Goal: Transaction & Acquisition: Book appointment/travel/reservation

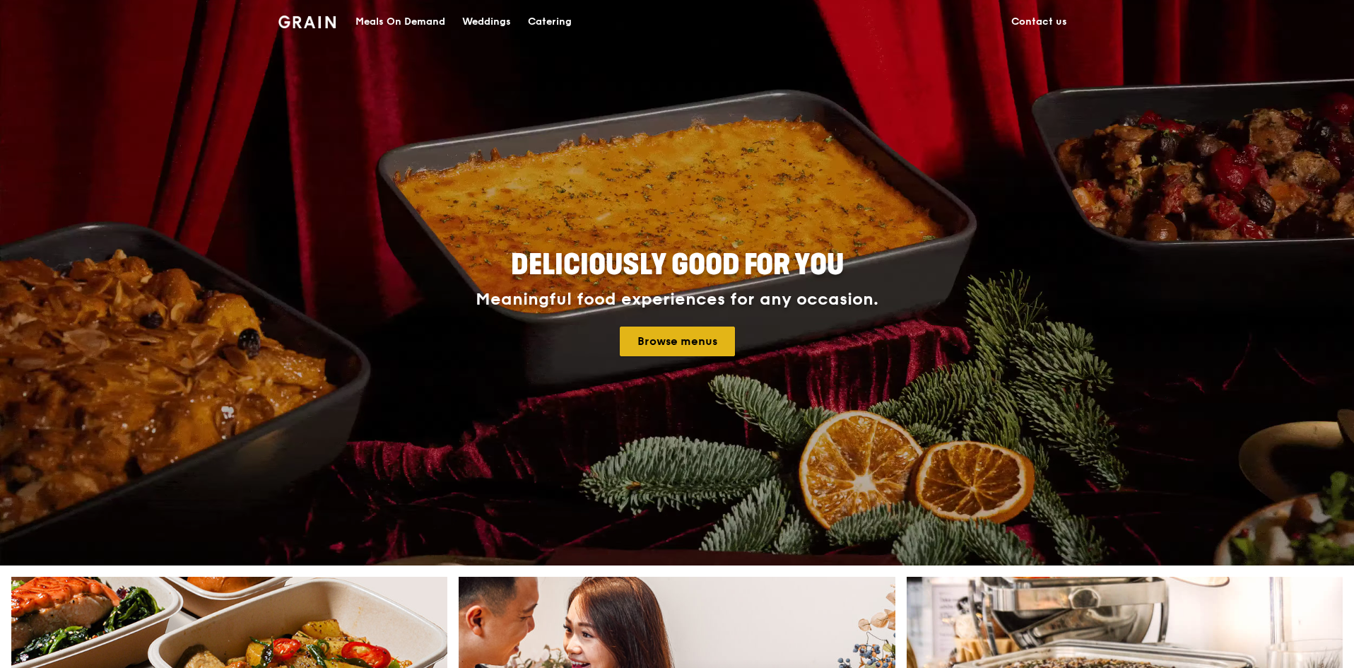
click at [699, 346] on link "Browse menus" at bounding box center [677, 342] width 115 height 30
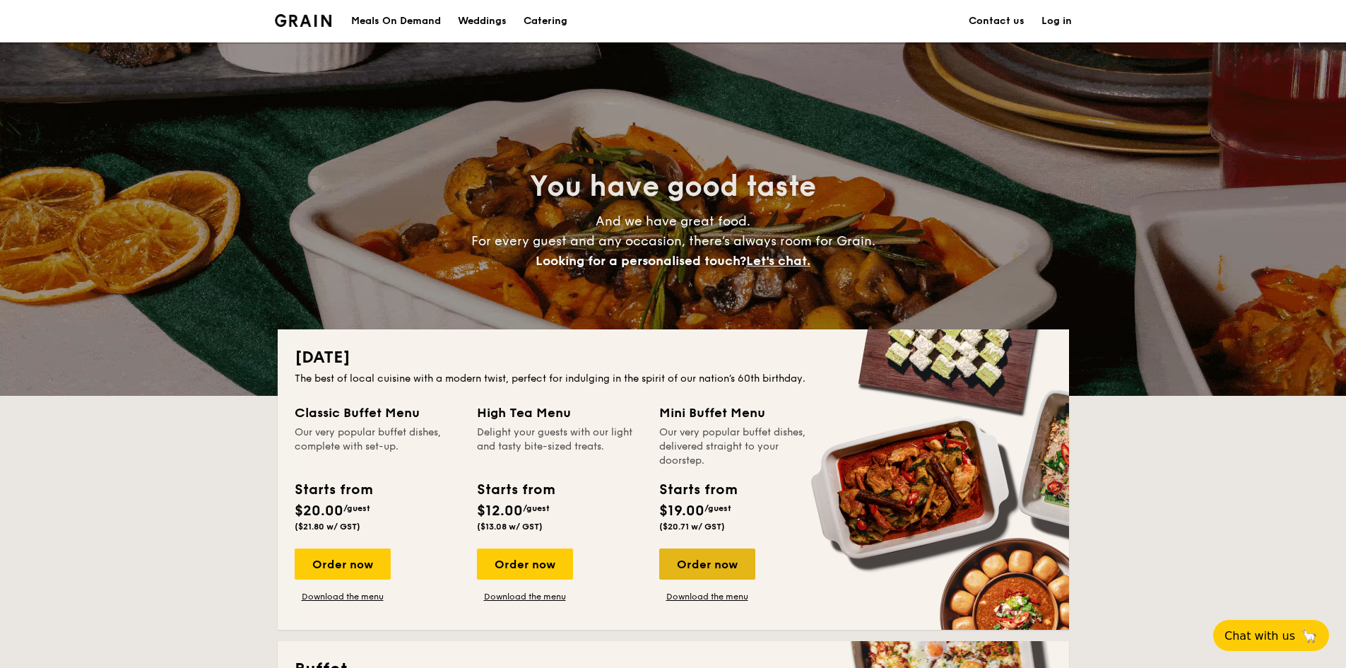
click at [736, 568] on div "Order now" at bounding box center [707, 563] width 96 height 31
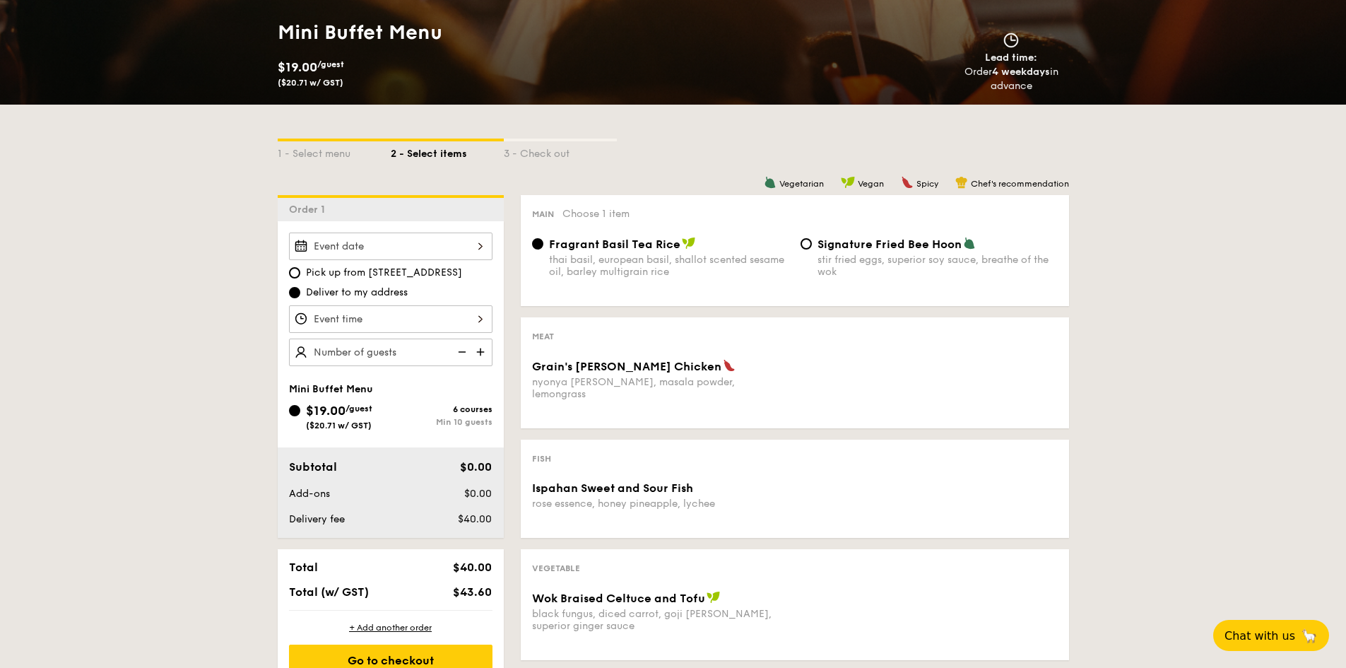
scroll to position [283, 0]
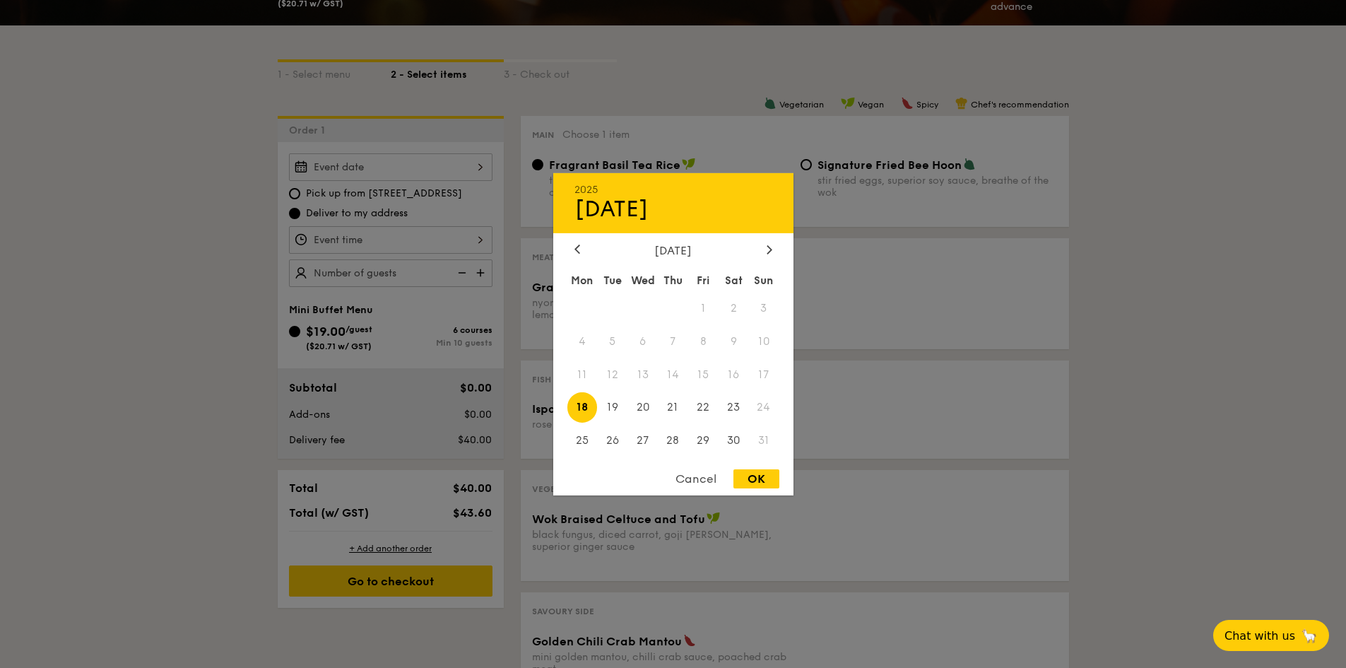
click at [413, 164] on div "2025 Aug [DATE] Tue Wed Thu Fri Sat Sun 1 2 3 4 5 6 7 8 9 10 11 12 13 14 15 16 …" at bounding box center [391, 167] width 204 height 28
click at [768, 249] on icon at bounding box center [770, 249] width 6 height 9
click at [585, 246] on div "[DATE]" at bounding box center [674, 249] width 198 height 13
click at [571, 247] on div at bounding box center [577, 249] width 13 height 13
click at [738, 441] on span "30" at bounding box center [734, 440] width 30 height 30
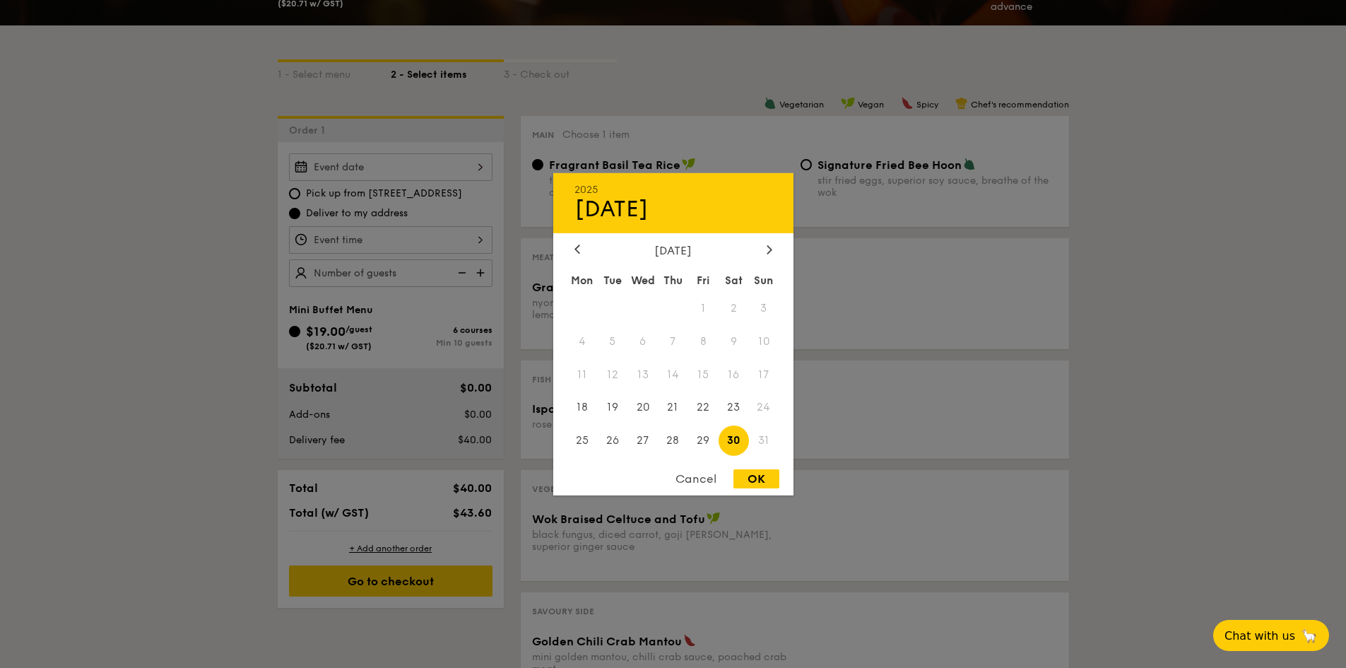
click at [758, 479] on div "OK" at bounding box center [757, 478] width 46 height 19
type input "[DATE]"
